Goal: Information Seeking & Learning: Find specific page/section

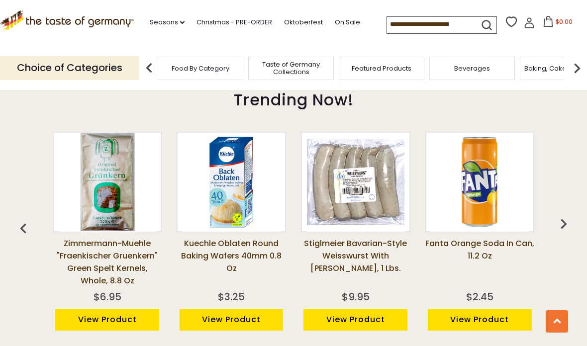
scroll to position [692, 0]
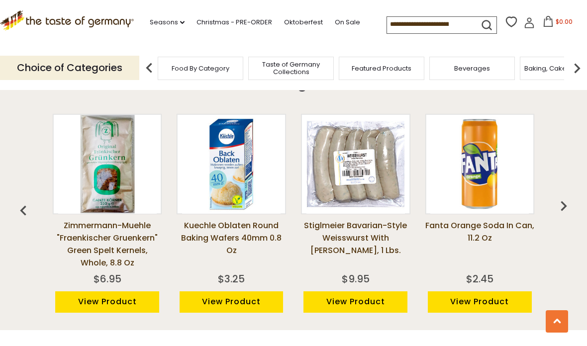
click at [251, 70] on span "Taste of Germany Collections" at bounding box center [291, 68] width 80 height 15
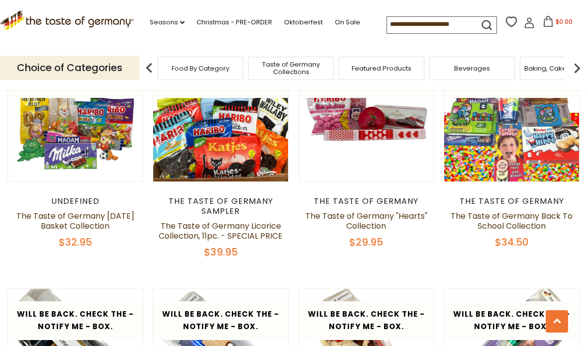
scroll to position [1617, 0]
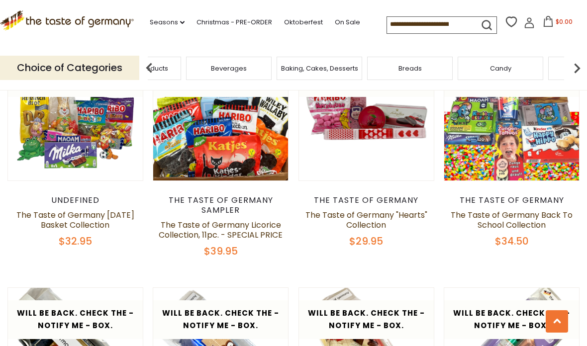
click at [181, 65] on div "Featured Products" at bounding box center [139, 68] width 86 height 23
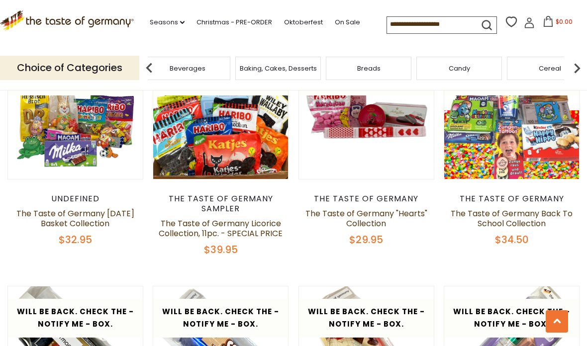
scroll to position [1616, 0]
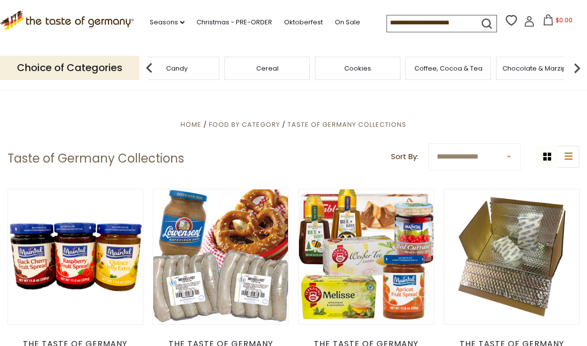
scroll to position [9, 0]
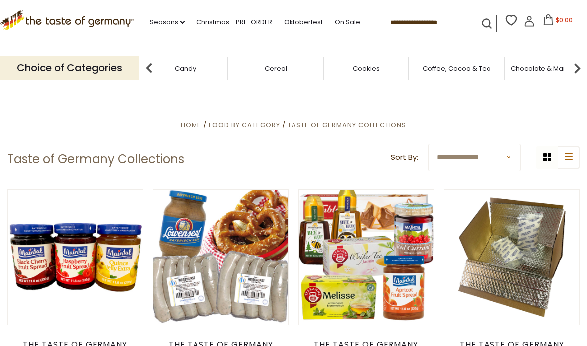
click at [230, 62] on div "Cereal" at bounding box center [275, 68] width 91 height 23
click at [329, 127] on span "Taste of Germany Collections" at bounding box center [347, 124] width 119 height 9
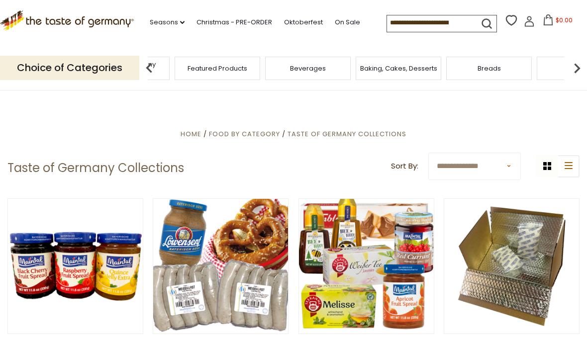
click at [302, 23] on link "Oktoberfest" at bounding box center [303, 22] width 39 height 11
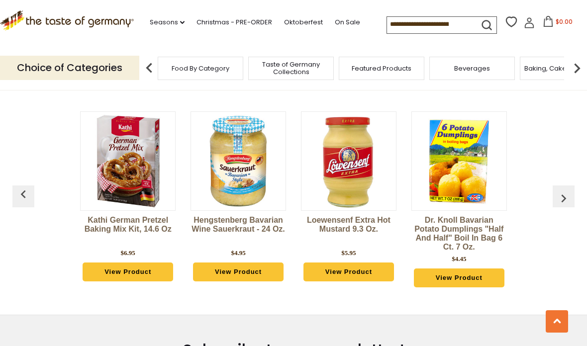
scroll to position [2661, 0]
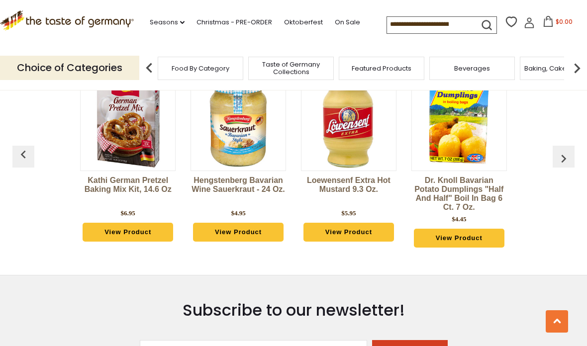
click at [387, 23] on input at bounding box center [429, 24] width 84 height 14
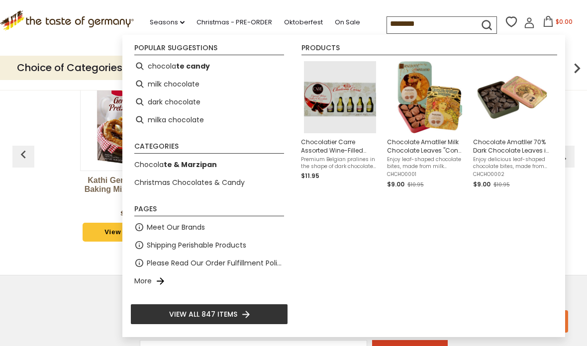
type input "*********"
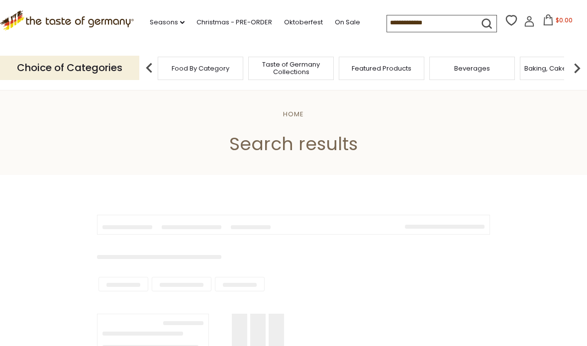
type input "*********"
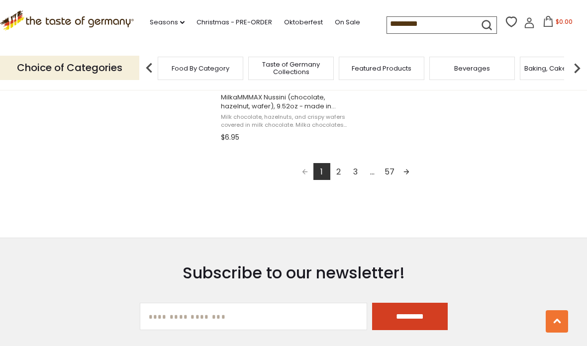
click at [335, 174] on link "2" at bounding box center [339, 171] width 17 height 17
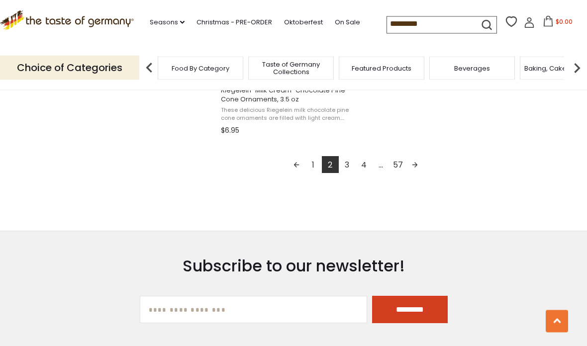
scroll to position [1868, 0]
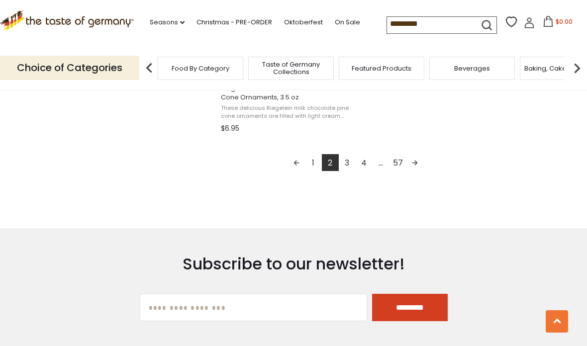
click at [418, 161] on link "Next page" at bounding box center [415, 162] width 17 height 17
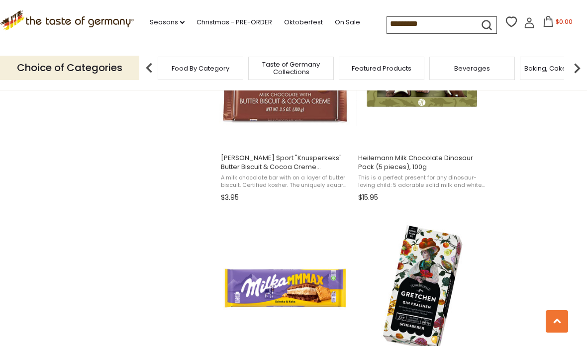
scroll to position [1404, 0]
